Goal: Transaction & Acquisition: Purchase product/service

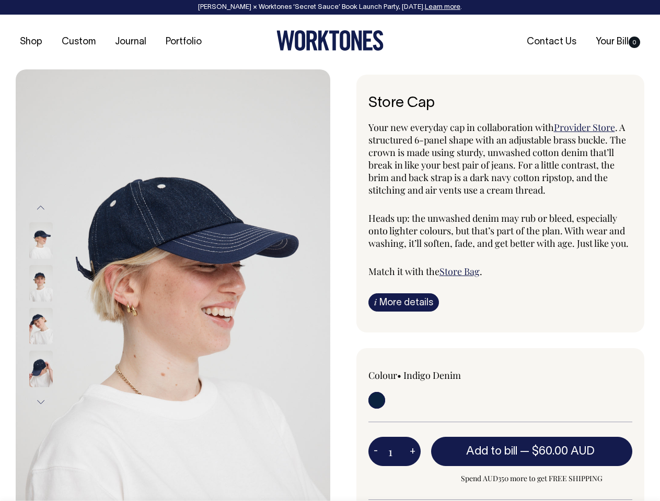
click at [173, 285] on img at bounding box center [173, 304] width 314 height 471
click at [55, 305] on div at bounding box center [55, 326] width 52 height 43
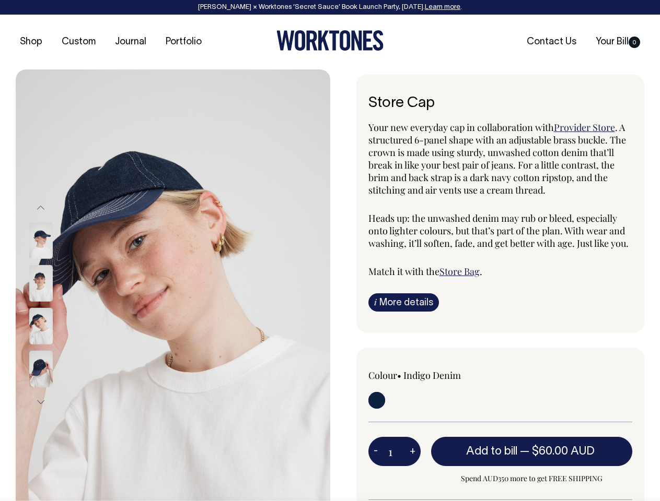
click at [41, 208] on button "Previous" at bounding box center [41, 208] width 16 height 24
click at [55, 348] on div at bounding box center [55, 369] width 52 height 43
click at [41, 402] on button "Next" at bounding box center [41, 403] width 16 height 24
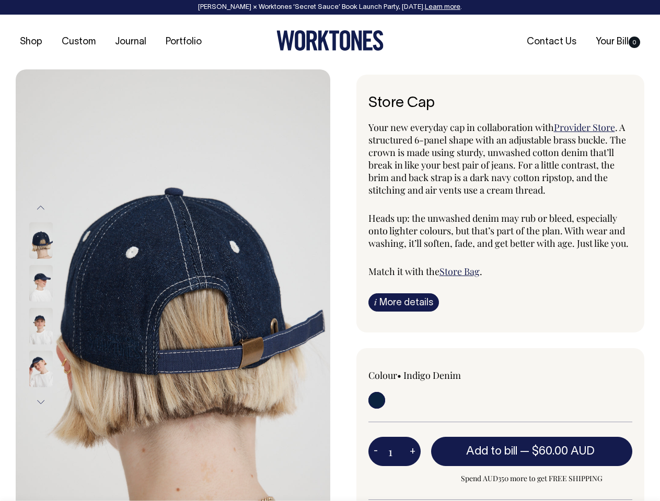
click at [376, 451] on button "-" at bounding box center [375, 451] width 15 height 21
click at [412, 451] on button "+" at bounding box center [412, 451] width 16 height 21
type input "2"
click at [532, 451] on span "— $60.00 AUD" at bounding box center [558, 452] width 77 height 10
